Goal: Task Accomplishment & Management: Manage account settings

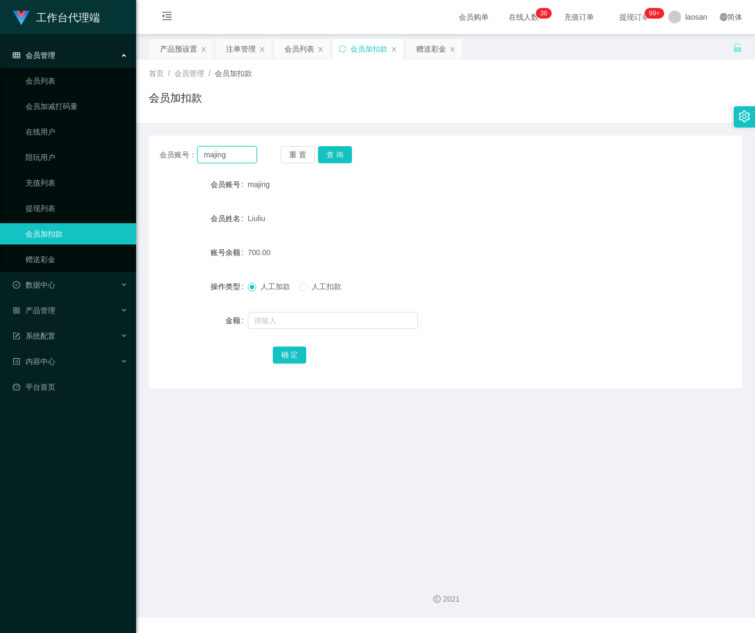
drag, startPoint x: 231, startPoint y: 156, endPoint x: 155, endPoint y: 148, distance: 77.0
click at [155, 148] on div "会员账号： majing 重 置 查 询" at bounding box center [445, 154] width 593 height 17
paste input "88232699"
type input "88232699"
click at [335, 150] on button "查 询" at bounding box center [335, 154] width 34 height 17
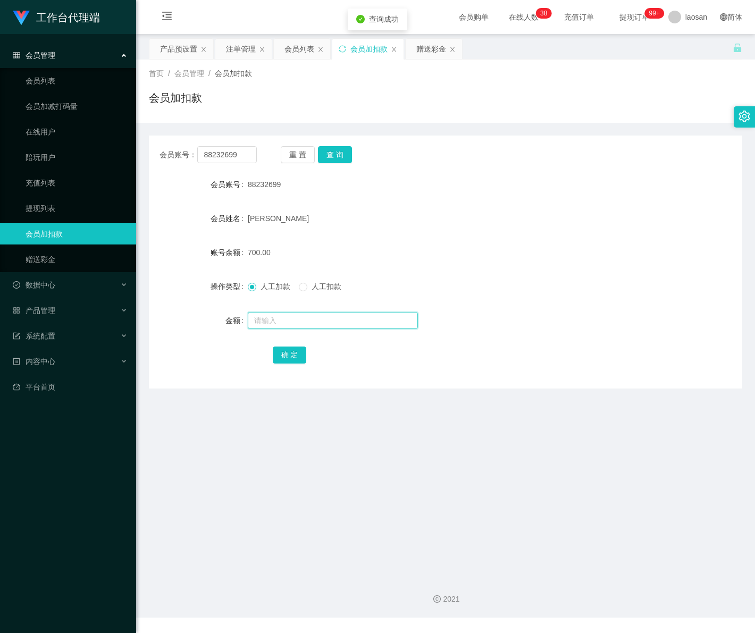
click at [305, 323] on input "text" at bounding box center [333, 320] width 170 height 17
click at [285, 321] on input "text" at bounding box center [333, 320] width 170 height 17
click at [304, 323] on input "text" at bounding box center [333, 320] width 170 height 17
type input "1300"
click at [295, 357] on button "确 定" at bounding box center [290, 355] width 34 height 17
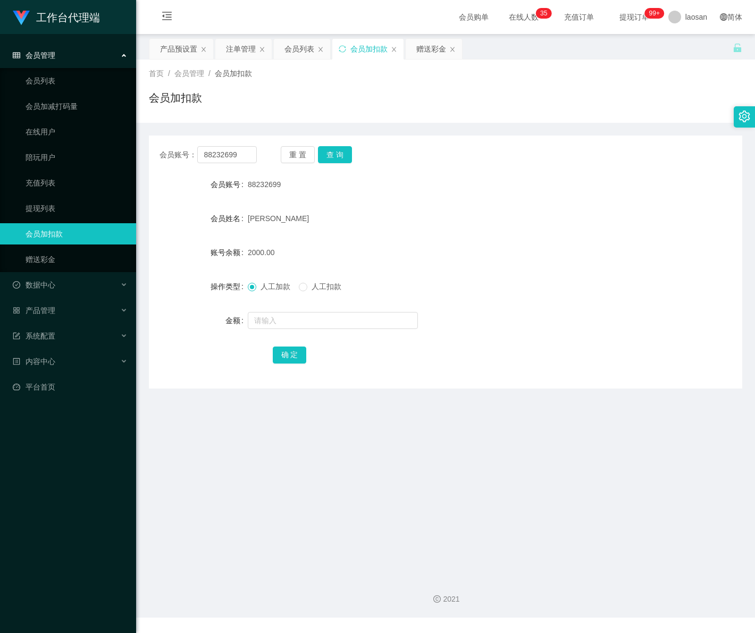
click at [41, 57] on span "会员管理" at bounding box center [34, 55] width 43 height 9
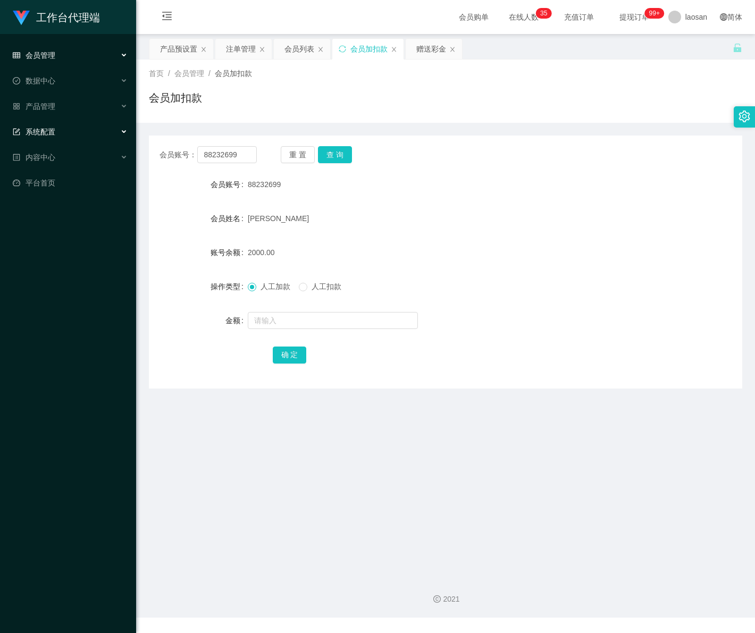
click at [46, 133] on span "系统配置" at bounding box center [34, 132] width 43 height 9
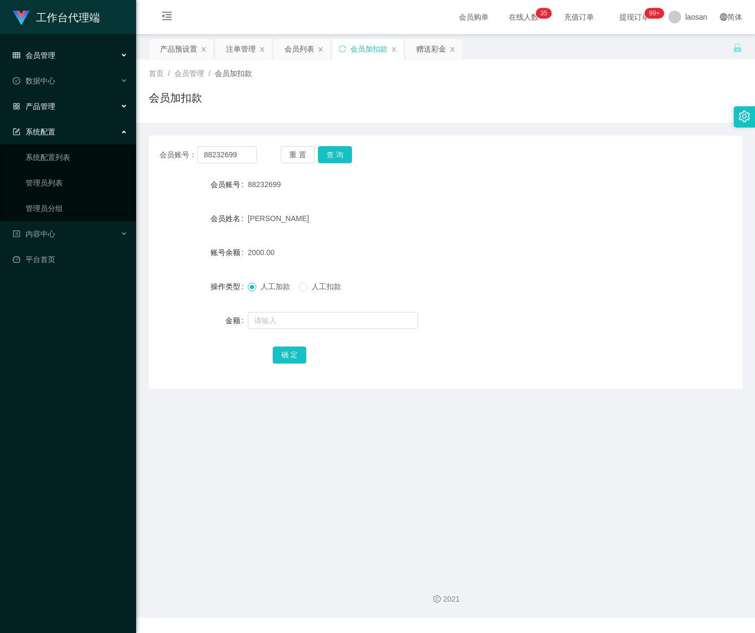
click at [60, 111] on div "产品管理" at bounding box center [68, 106] width 136 height 21
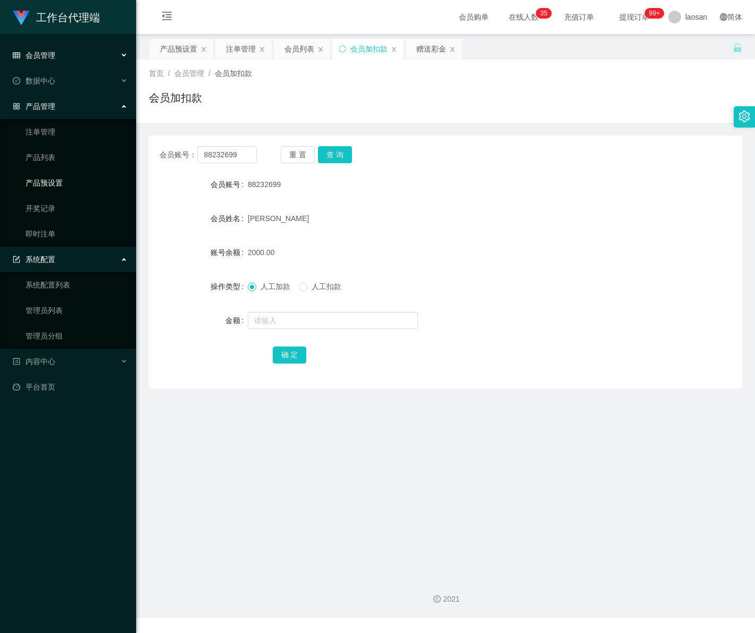
click at [79, 182] on link "产品预设置" at bounding box center [77, 182] width 102 height 21
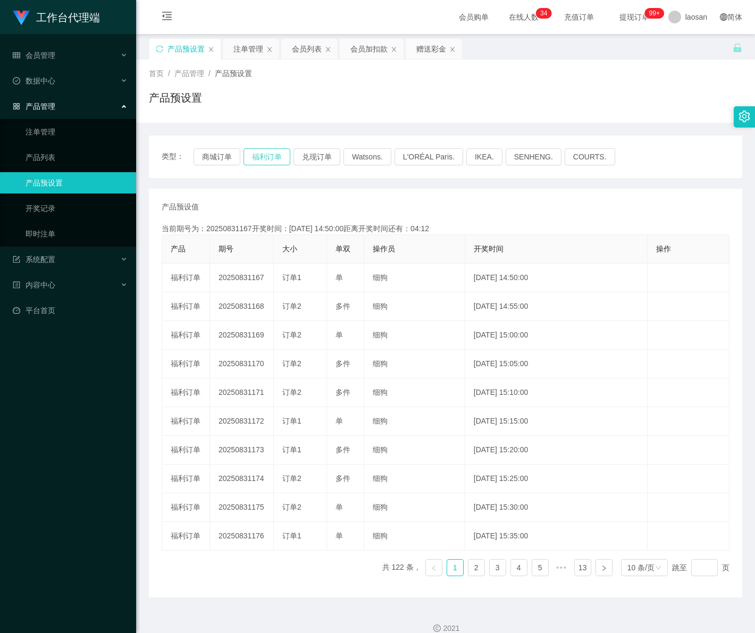
type button "k3tbw"
click at [47, 59] on span "会员管理" at bounding box center [34, 55] width 43 height 9
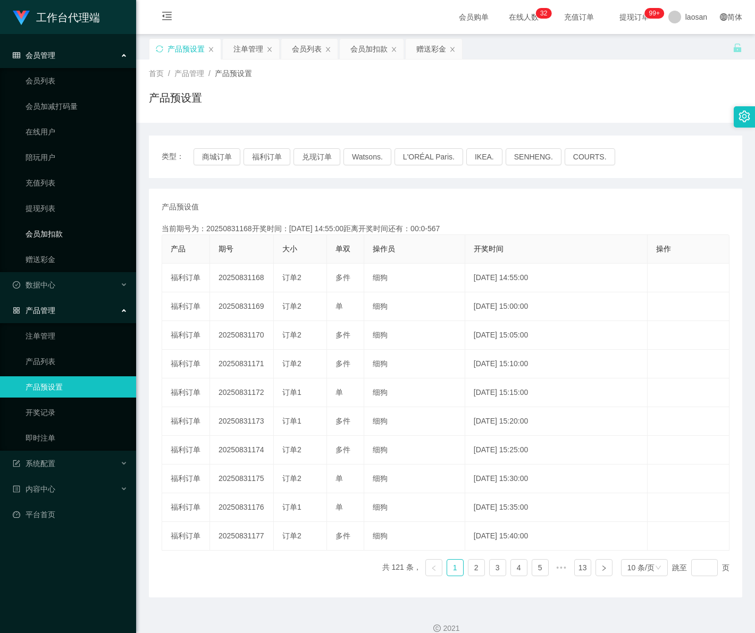
click at [57, 235] on link "会员加扣款" at bounding box center [77, 233] width 102 height 21
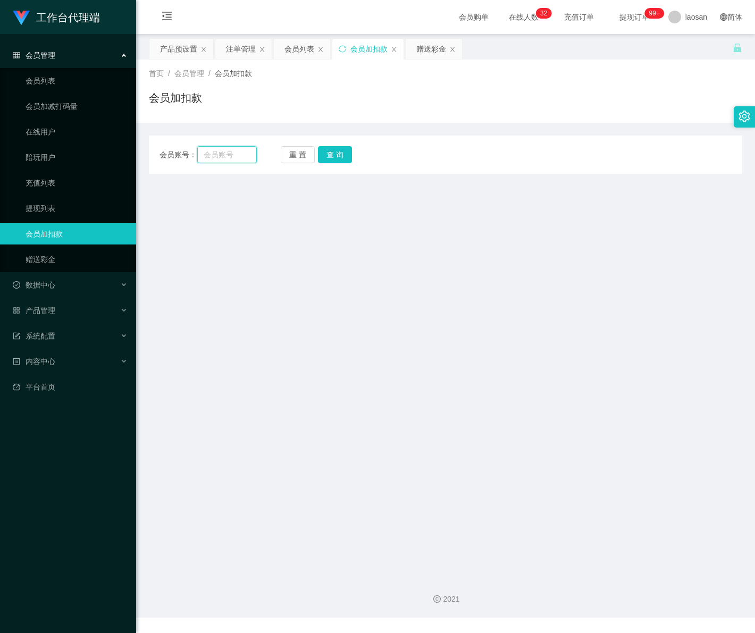
click at [237, 155] on input "text" at bounding box center [226, 154] width 59 height 17
paste input "majing"
type input "majing"
click at [346, 153] on button "查 询" at bounding box center [335, 154] width 34 height 17
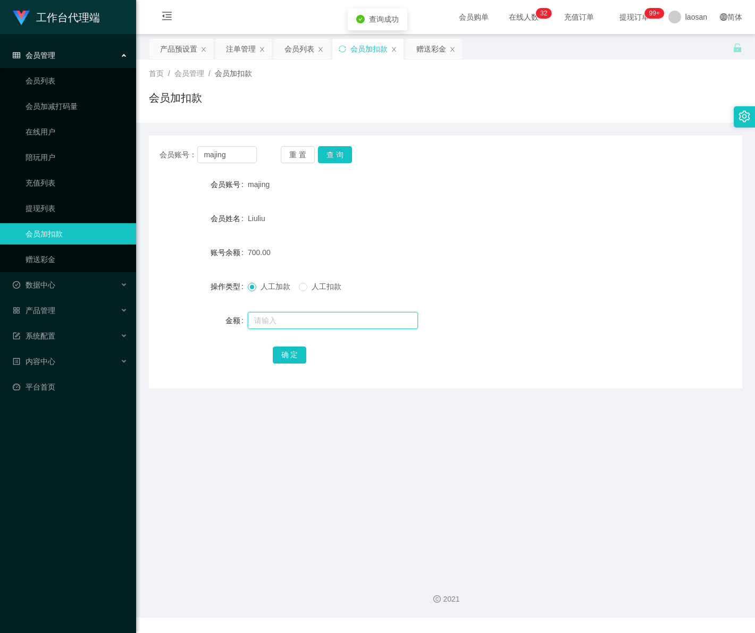
click at [274, 318] on input "text" at bounding box center [333, 320] width 170 height 17
type input "1300"
click at [294, 352] on button "确 定" at bounding box center [290, 355] width 34 height 17
click at [41, 56] on span "会员管理" at bounding box center [34, 55] width 43 height 9
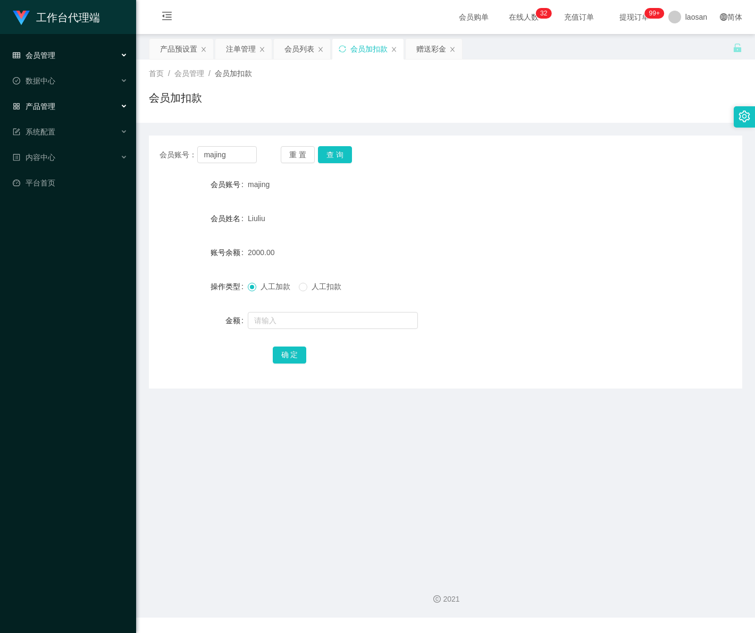
click at [58, 107] on div "产品管理" at bounding box center [68, 106] width 136 height 21
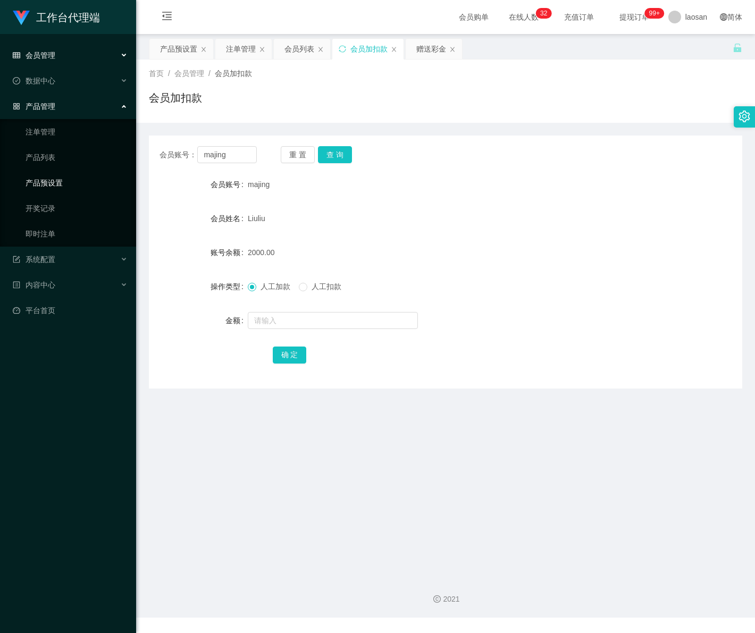
click at [75, 181] on link "产品预设置" at bounding box center [77, 182] width 102 height 21
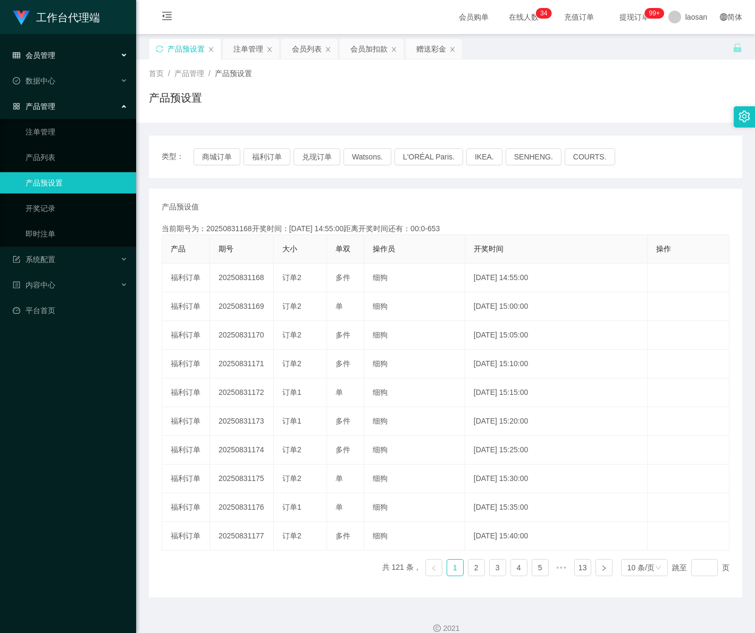
click at [55, 52] on div "会员管理" at bounding box center [68, 55] width 136 height 21
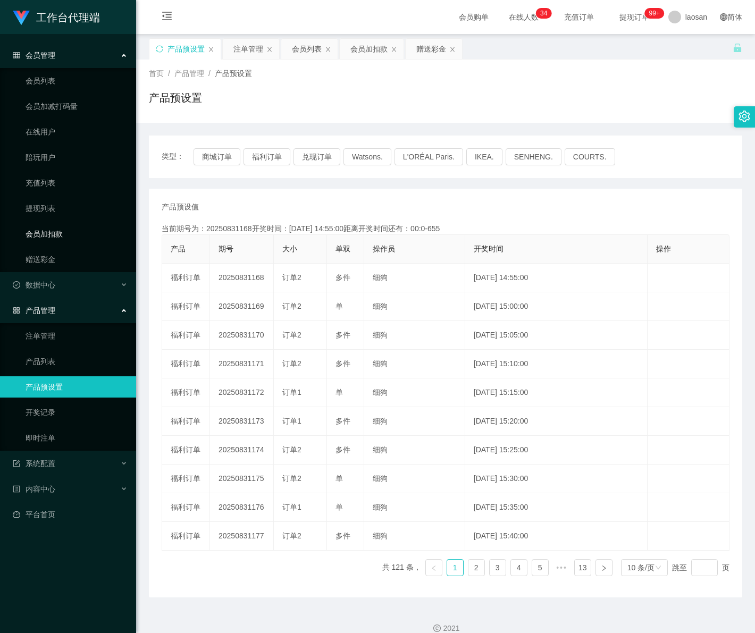
click at [51, 232] on link "会员加扣款" at bounding box center [77, 233] width 102 height 21
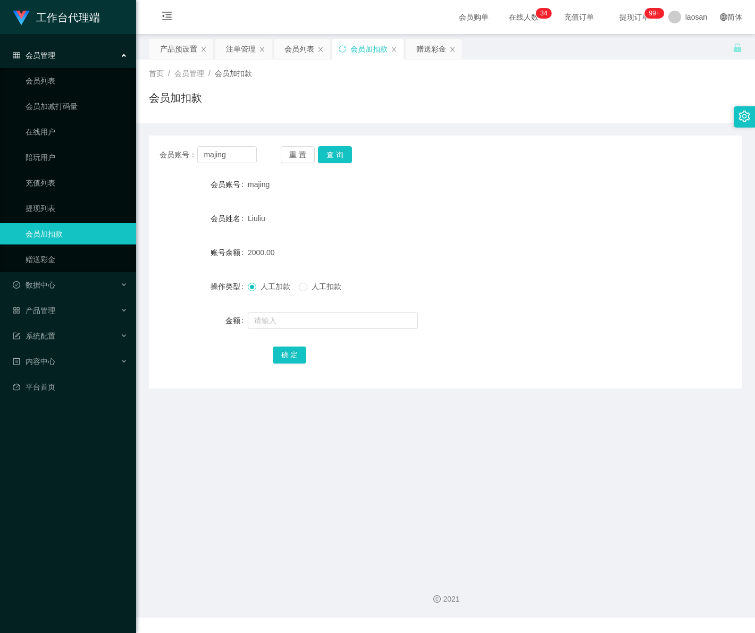
click at [64, 49] on div "会员管理" at bounding box center [68, 55] width 136 height 21
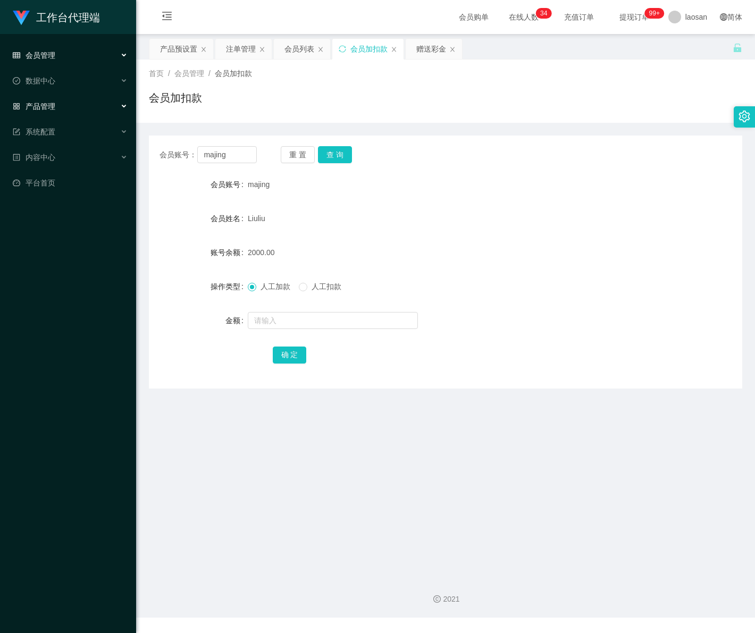
click at [49, 109] on span "产品管理" at bounding box center [34, 106] width 43 height 9
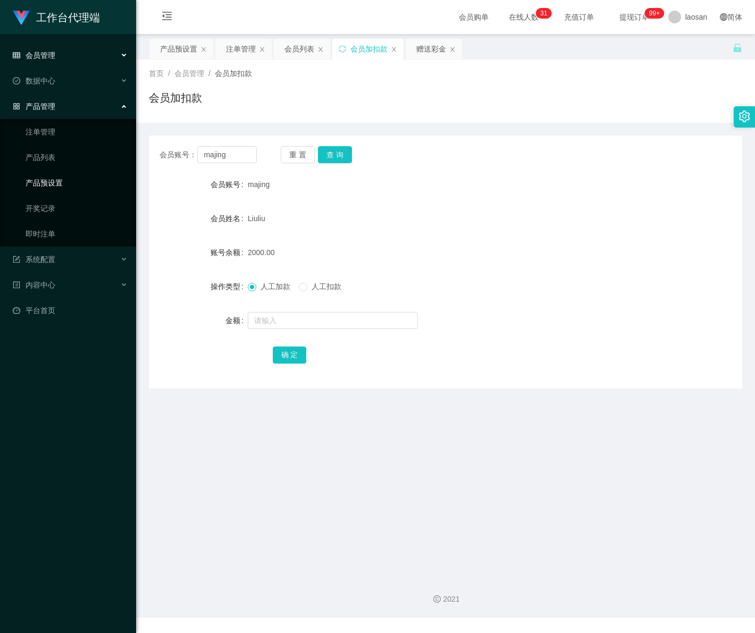
click at [49, 184] on link "产品预设置" at bounding box center [77, 182] width 102 height 21
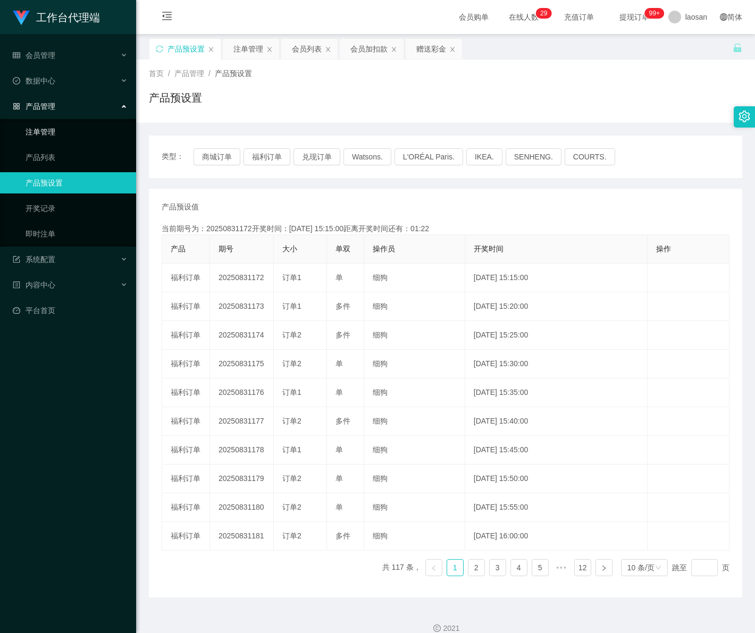
click at [72, 136] on link "注单管理" at bounding box center [77, 131] width 102 height 21
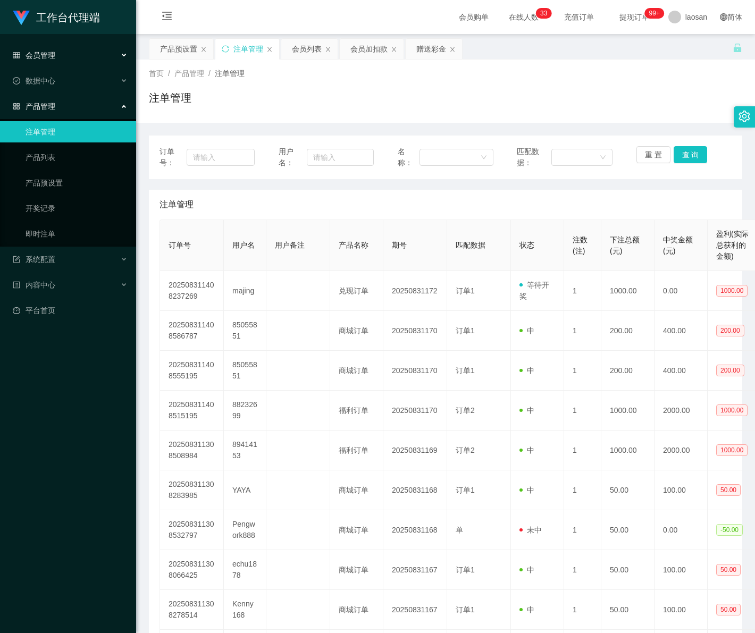
click at [63, 54] on div "会员管理" at bounding box center [68, 55] width 136 height 21
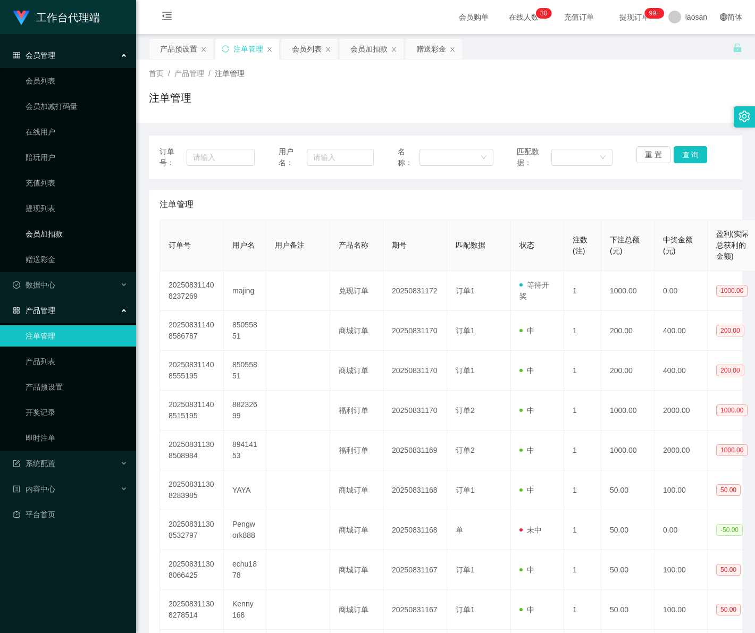
click at [39, 232] on link "会员加扣款" at bounding box center [77, 233] width 102 height 21
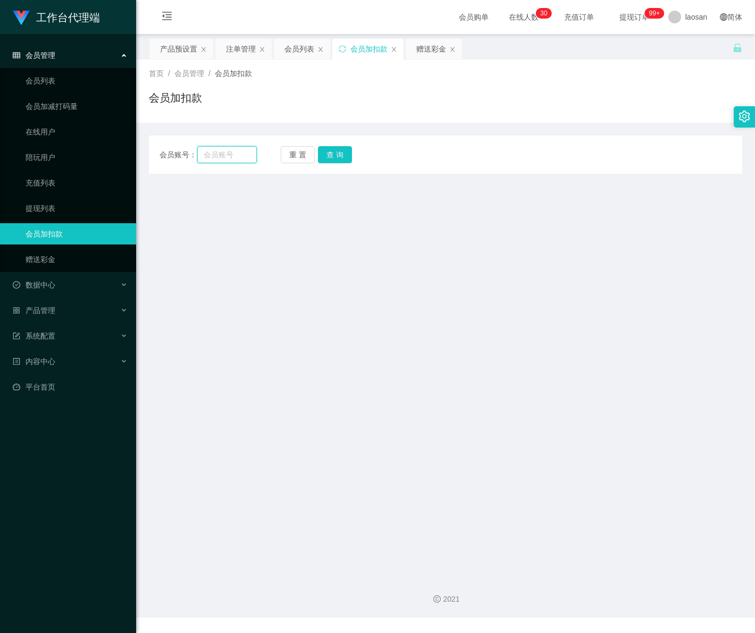
click at [239, 161] on input "text" at bounding box center [226, 154] width 59 height 17
paste input "majing"
type input "majing"
click at [344, 157] on button "查 询" at bounding box center [335, 154] width 34 height 17
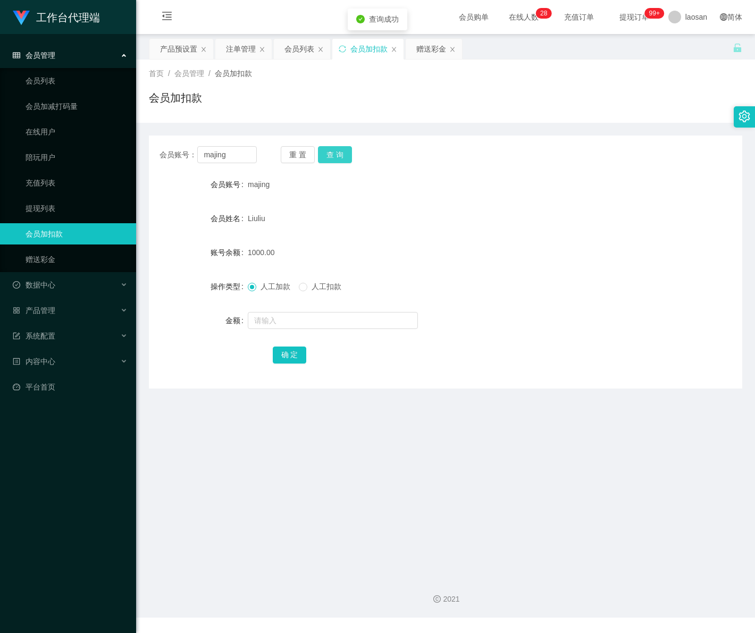
click at [344, 156] on button "查 询" at bounding box center [335, 154] width 34 height 17
click at [299, 327] on input "text" at bounding box center [333, 320] width 170 height 17
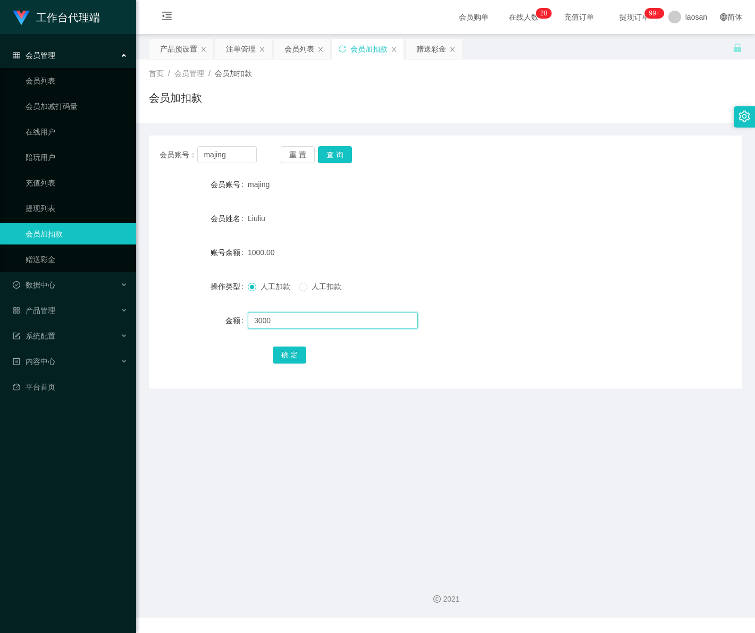
drag, startPoint x: 285, startPoint y: 323, endPoint x: 232, endPoint y: 327, distance: 53.4
click at [232, 327] on div "金额 3000" at bounding box center [445, 320] width 593 height 21
type input "2000"
click at [289, 350] on button "确 定" at bounding box center [290, 355] width 34 height 17
click at [48, 53] on span "会员管理" at bounding box center [34, 55] width 43 height 9
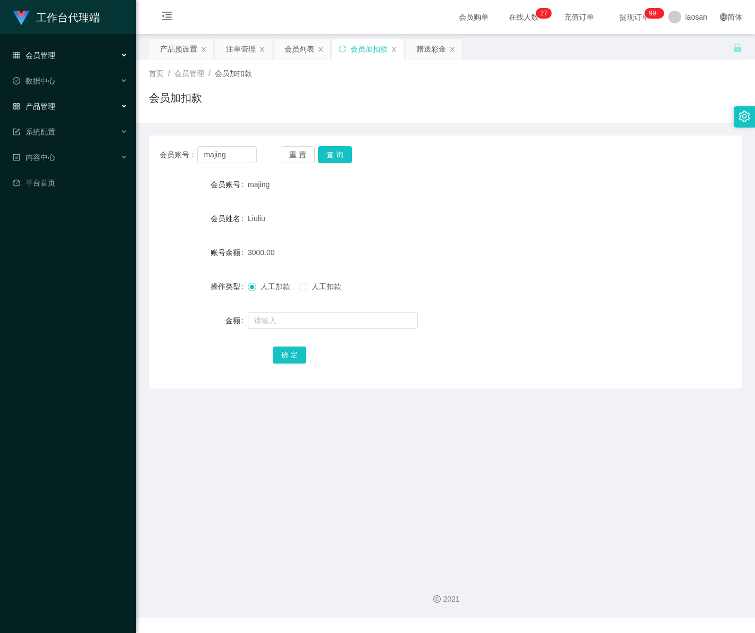
click at [62, 102] on div "产品管理" at bounding box center [68, 106] width 136 height 21
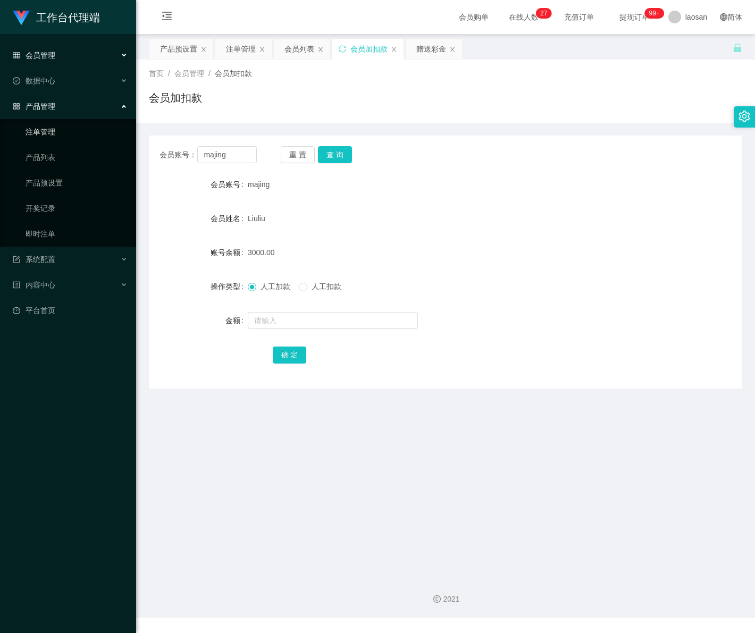
click at [62, 140] on link "注单管理" at bounding box center [77, 131] width 102 height 21
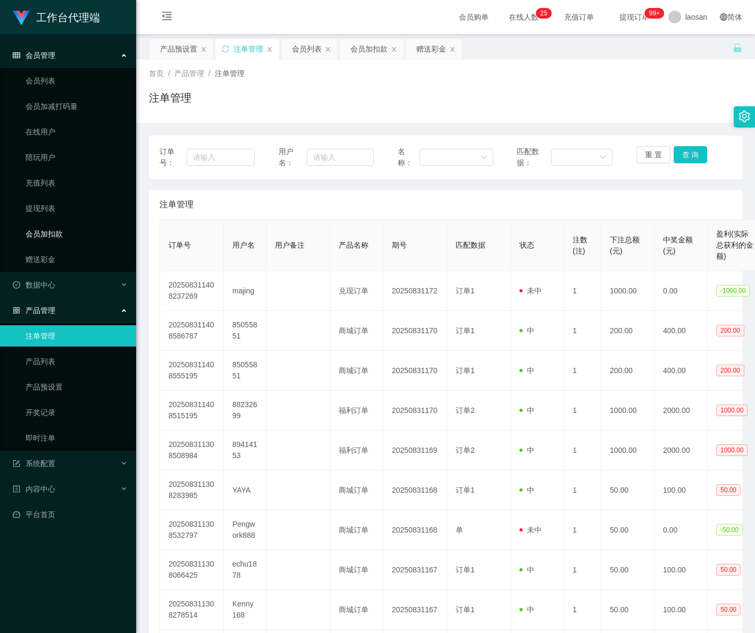
click at [60, 232] on link "会员加扣款" at bounding box center [77, 233] width 102 height 21
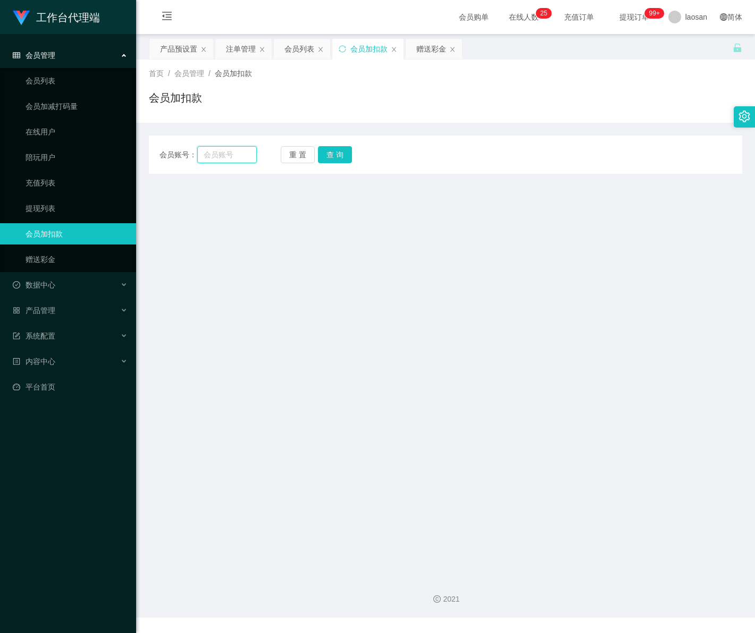
click at [216, 153] on input "text" at bounding box center [226, 154] width 59 height 17
paste input "majing"
type input "majing"
click at [339, 153] on button "查 询" at bounding box center [335, 154] width 34 height 17
